Goal: Check status: Check status

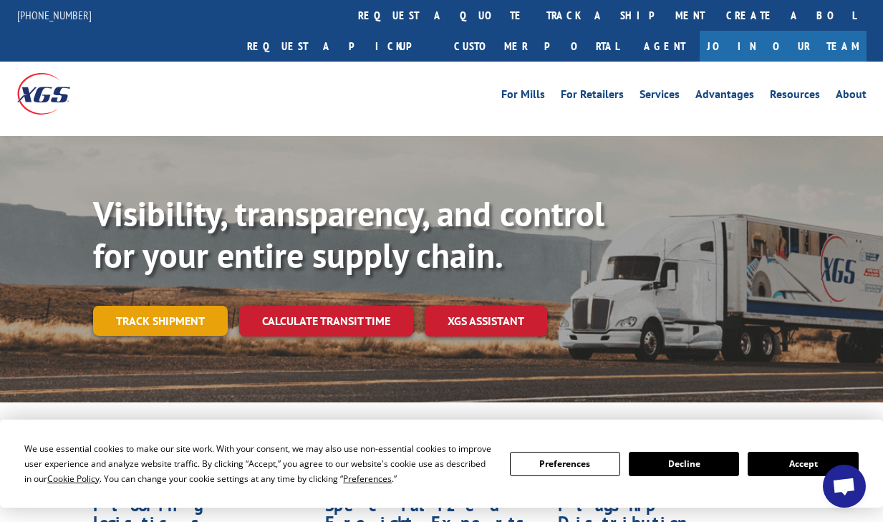
click at [193, 306] on link "Track shipment" at bounding box center [160, 321] width 135 height 30
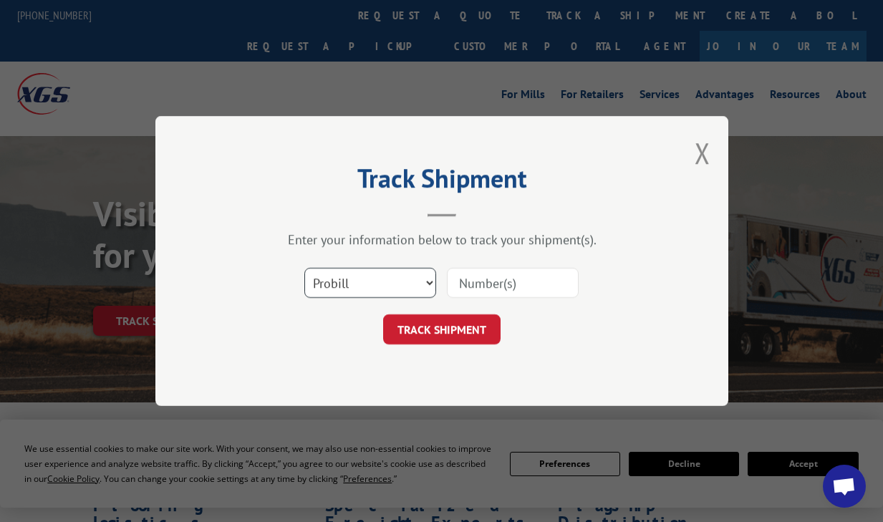
click at [398, 275] on select "Select category... Probill BOL PO" at bounding box center [370, 283] width 132 height 30
select select "po"
click at [304, 268] on select "Select category... Probill BOL PO" at bounding box center [370, 283] width 132 height 30
click at [505, 289] on input at bounding box center [513, 283] width 132 height 30
paste input "5256"
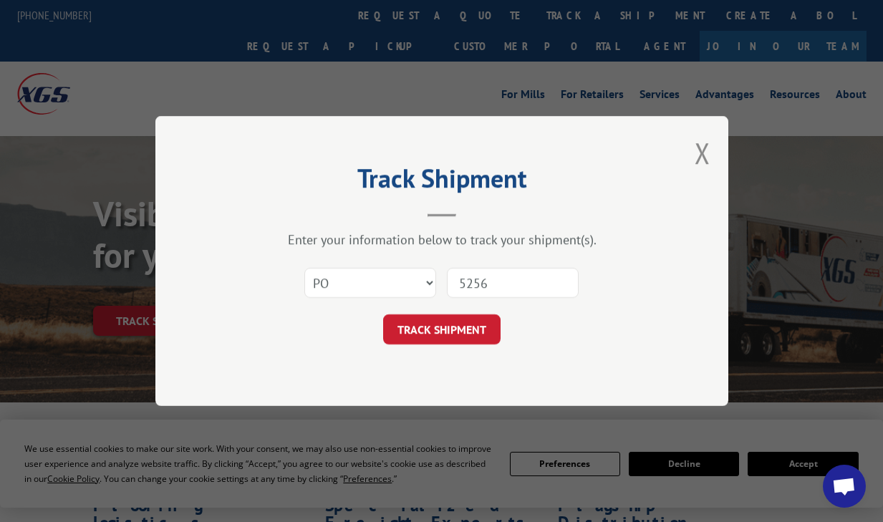
type input "5256"
click at [437, 348] on div "Track Shipment Enter your information below to track your shipment(s). Select c…" at bounding box center [441, 261] width 573 height 290
click at [441, 336] on button "TRACK SHIPMENT" at bounding box center [441, 329] width 117 height 30
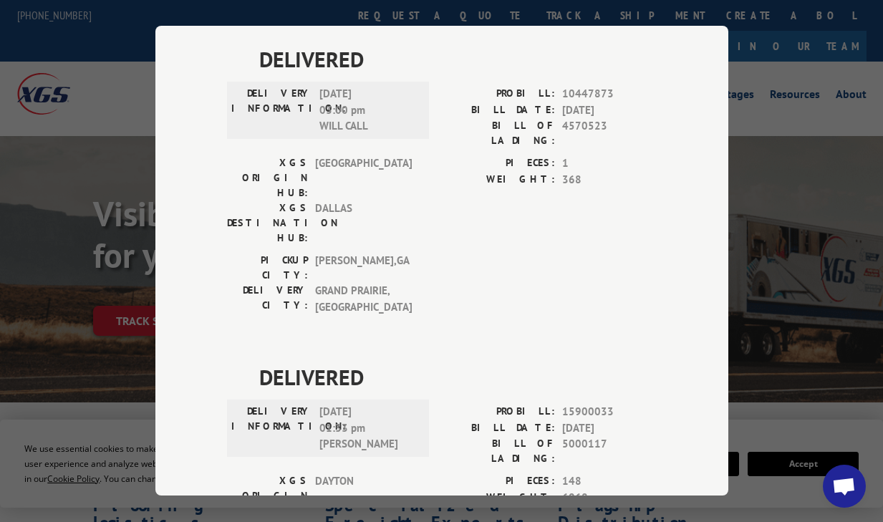
scroll to position [3267, 0]
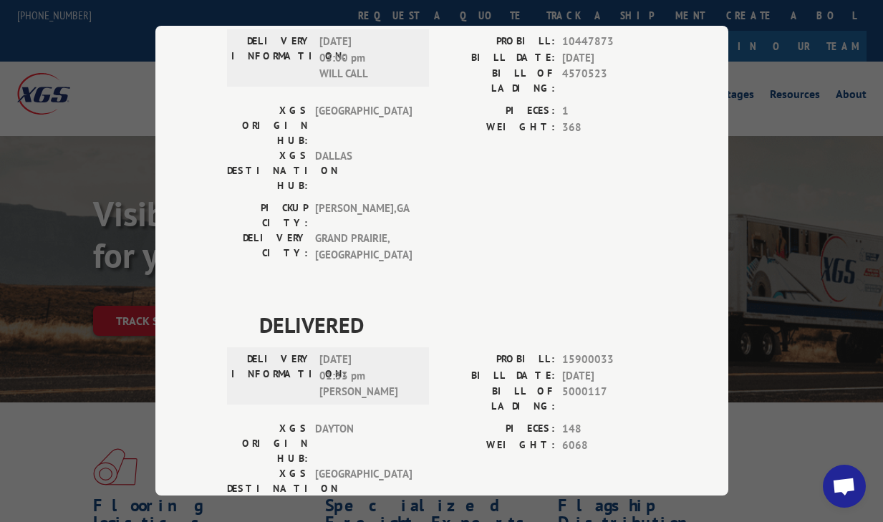
scroll to position [3319, 0]
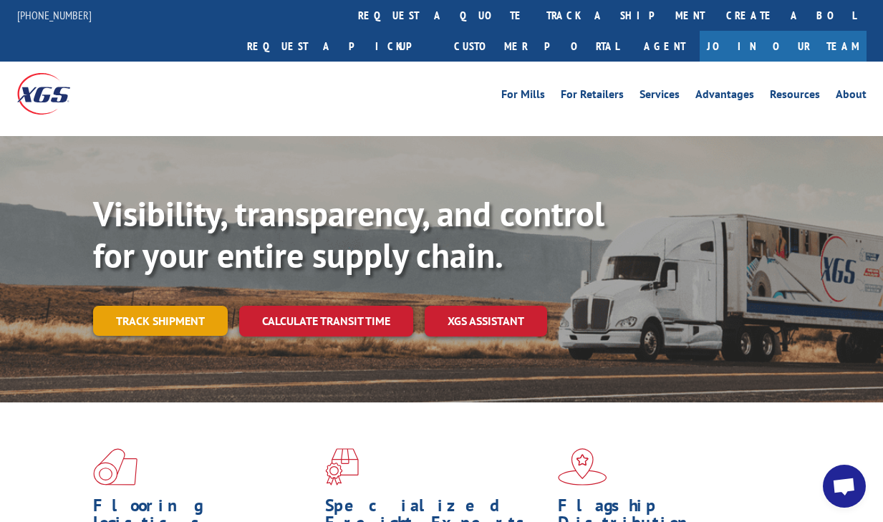
click at [183, 306] on link "Track shipment" at bounding box center [160, 321] width 135 height 30
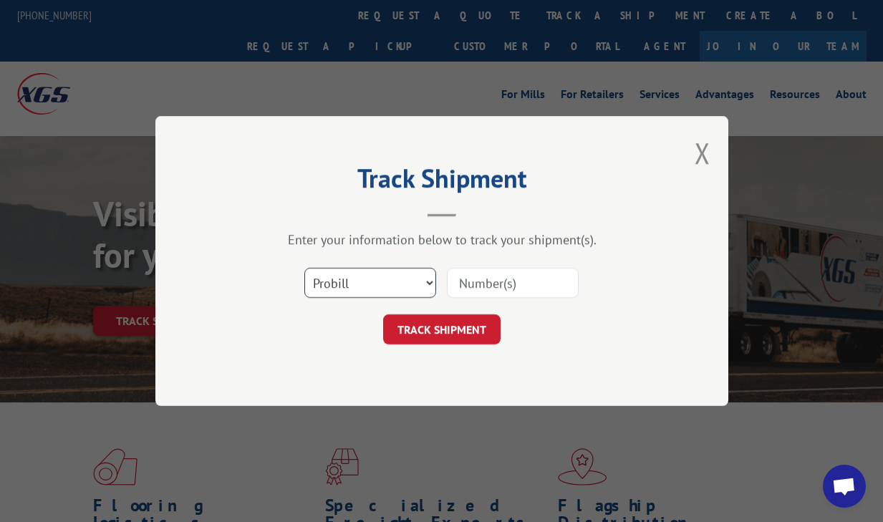
click at [357, 291] on select "Select category... Probill BOL PO" at bounding box center [370, 283] width 132 height 30
select select "bol"
click at [304, 268] on select "Select category... Probill BOL PO" at bounding box center [370, 283] width 132 height 30
click at [486, 286] on input at bounding box center [513, 283] width 132 height 30
type input "363330"
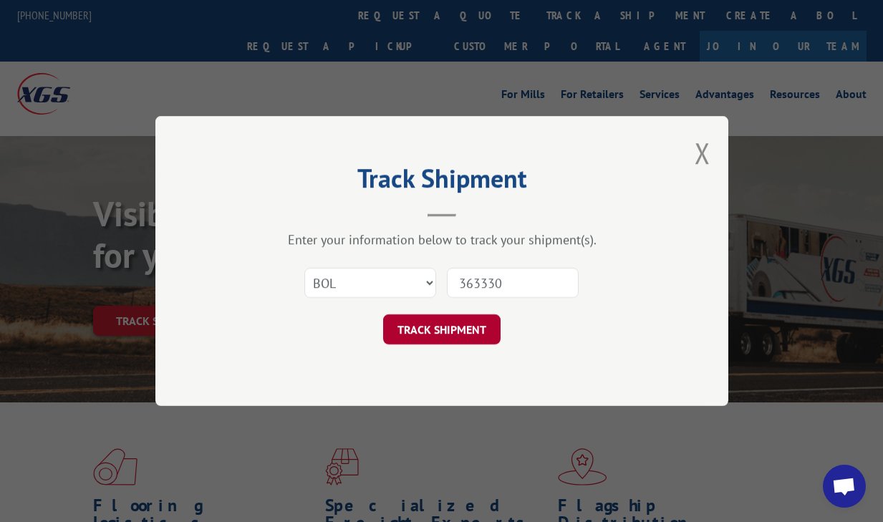
click at [494, 334] on button "TRACK SHIPMENT" at bounding box center [441, 329] width 117 height 30
